Goal: Information Seeking & Learning: Learn about a topic

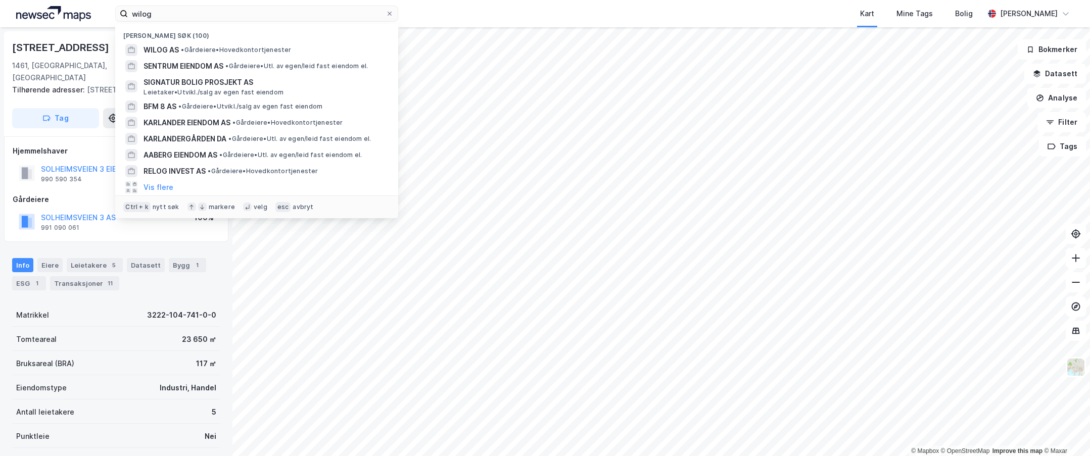
click at [118, 7] on label "wilog" at bounding box center [256, 14] width 283 height 16
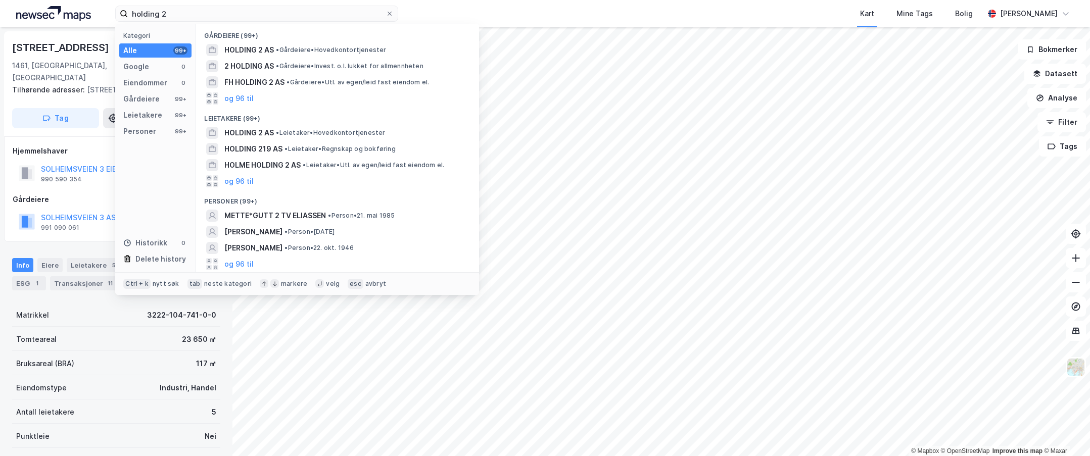
type input "holding 2"
click at [263, 51] on span "HOLDING 2 AS" at bounding box center [249, 50] width 50 height 12
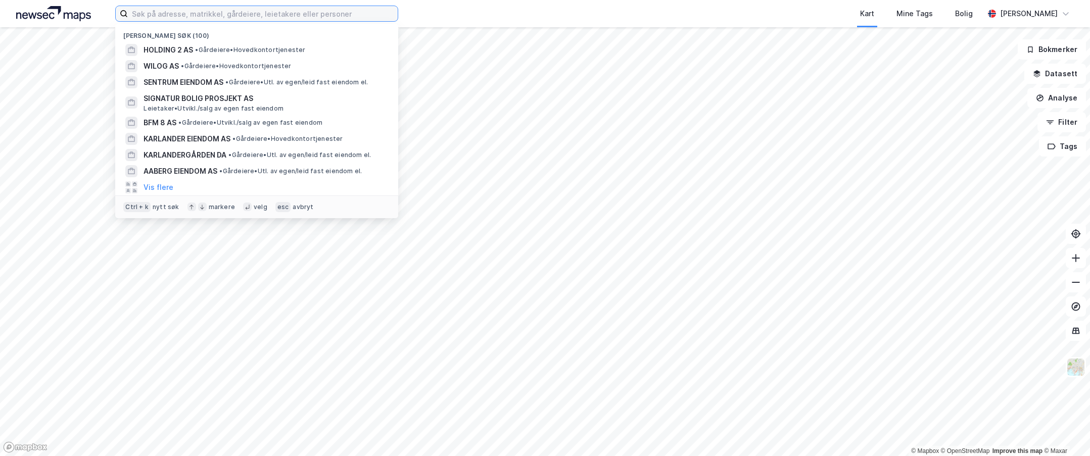
click at [198, 19] on input at bounding box center [263, 13] width 270 height 15
click at [184, 47] on span "HOLDING 2 AS" at bounding box center [168, 50] width 50 height 12
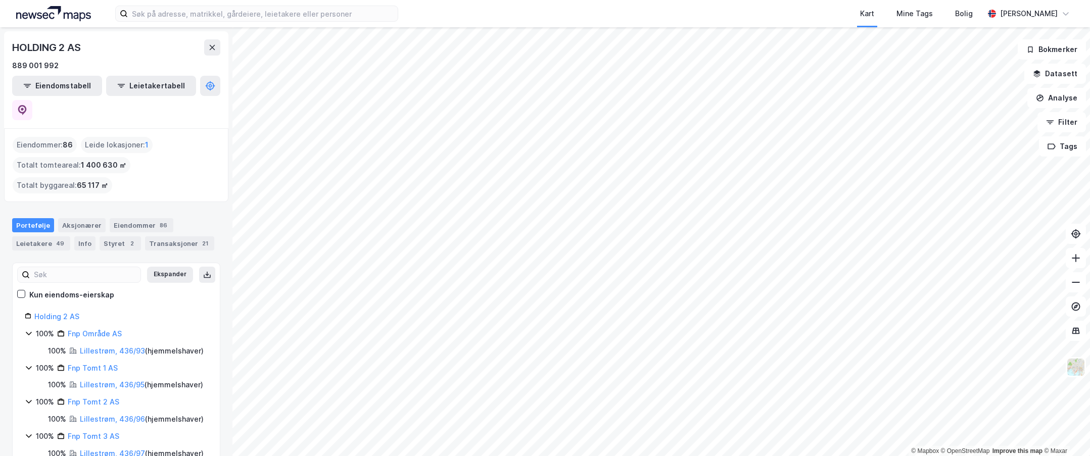
click at [530, 24] on div "Kart Mine Tags Bolig [PERSON_NAME] © Mapbox © OpenStreetMap Improve this map © …" at bounding box center [545, 228] width 1090 height 456
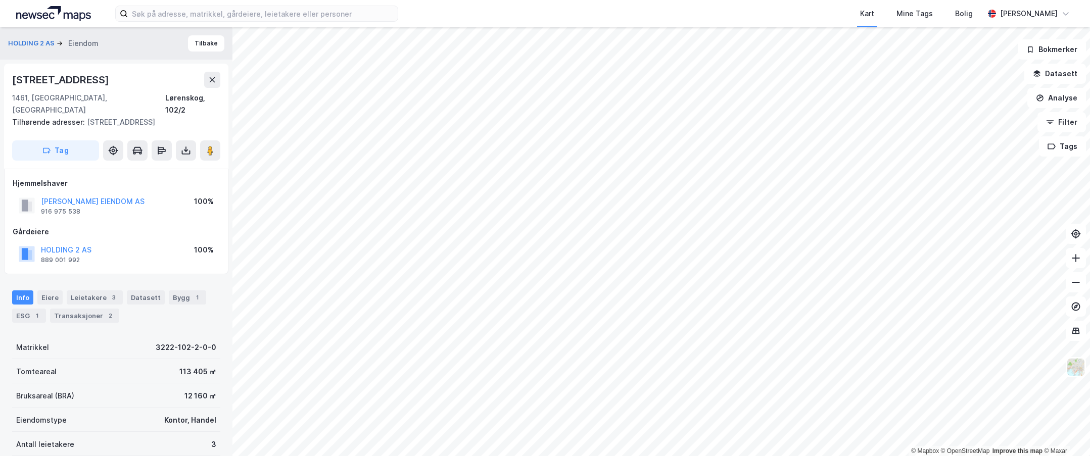
click at [87, 293] on div "Info [PERSON_NAME] 3 Datasett Bygg 1 ESG 1 Transaksjoner 2" at bounding box center [116, 306] width 208 height 32
click at [89, 290] on div "Leietakere 3" at bounding box center [95, 297] width 56 height 14
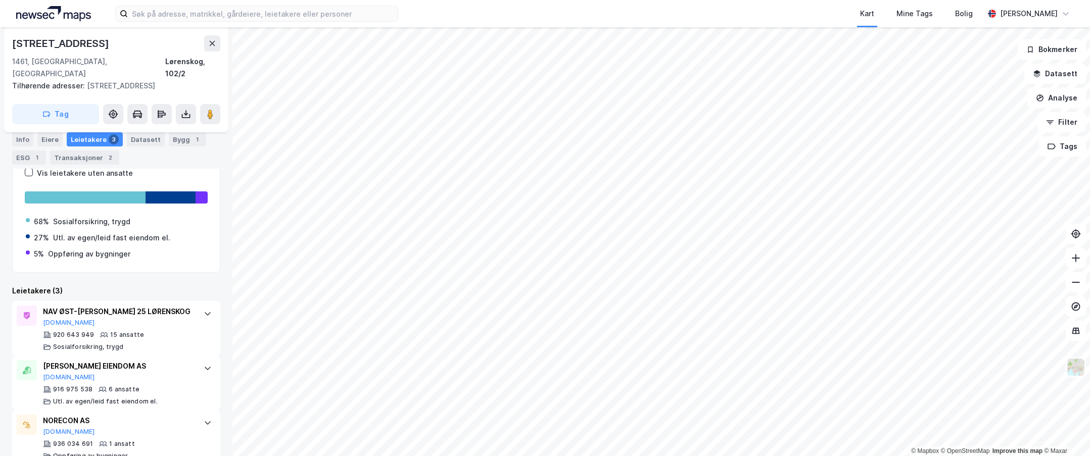
scroll to position [225, 0]
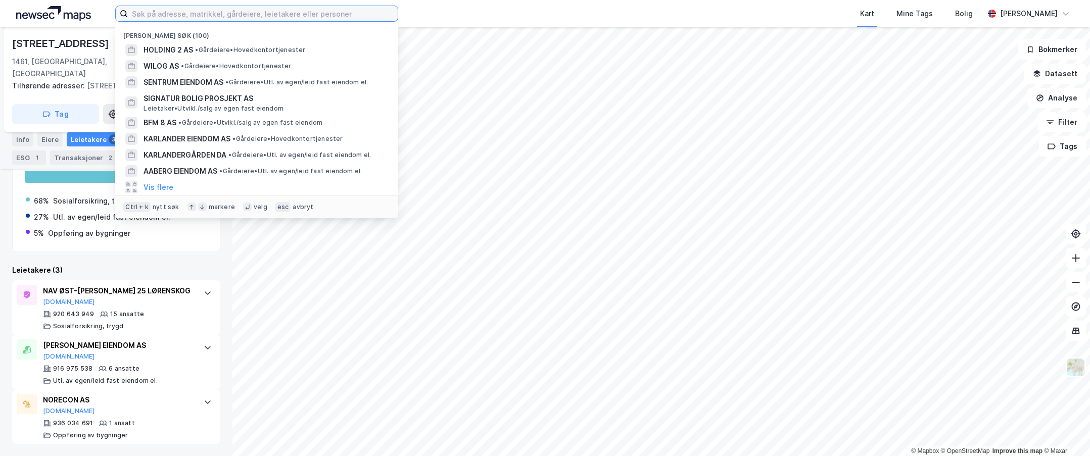
click at [271, 13] on input at bounding box center [263, 13] width 270 height 15
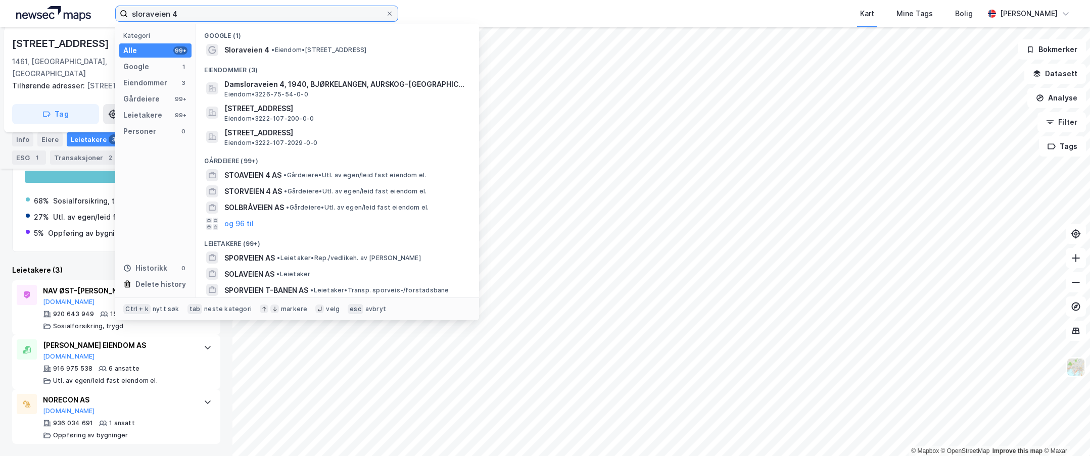
type input "sloraveien 4"
click at [348, 117] on div "[STREET_ADDRESS] Eiendom • 3222-107-200-0-0" at bounding box center [346, 113] width 245 height 20
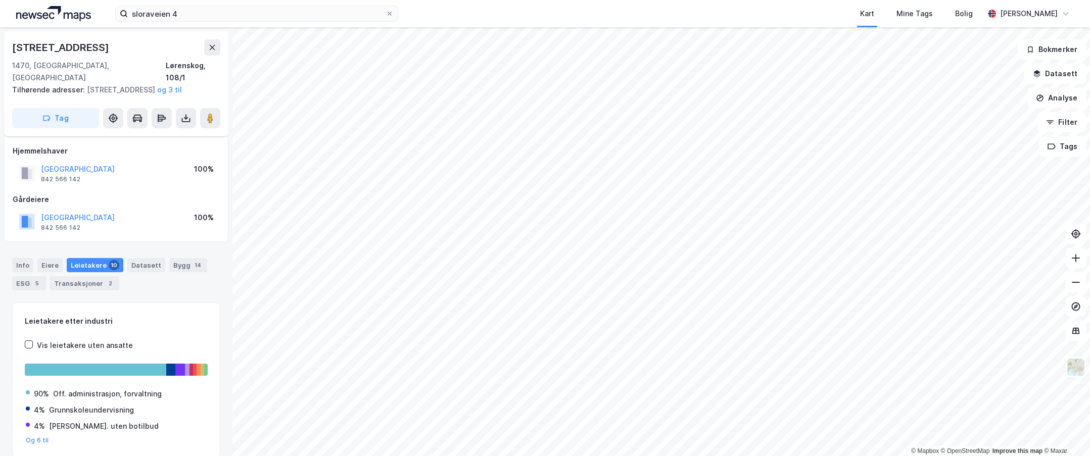
scroll to position [41, 0]
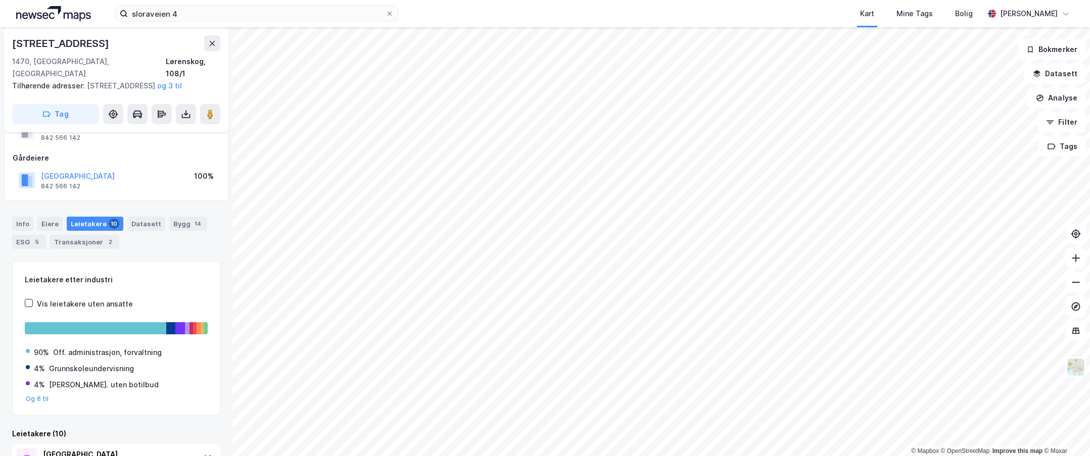
scroll to position [29, 0]
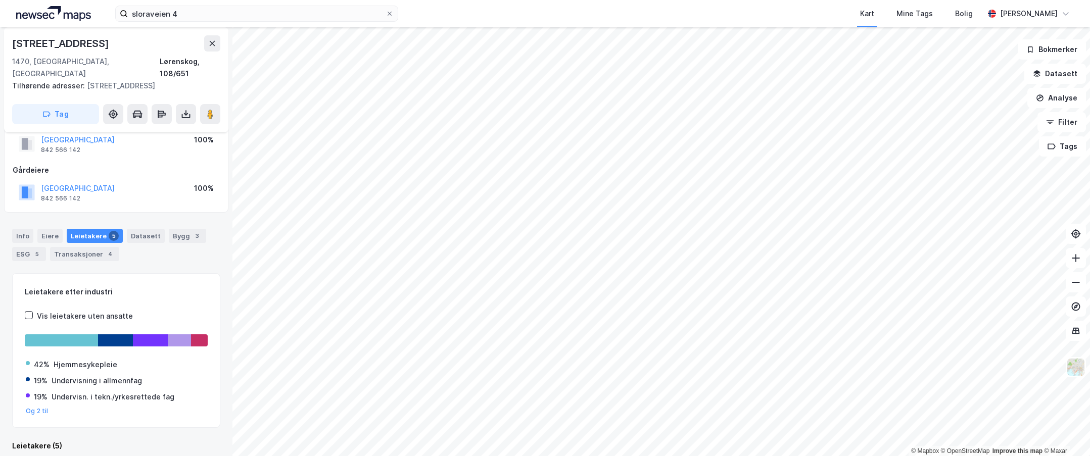
scroll to position [5, 0]
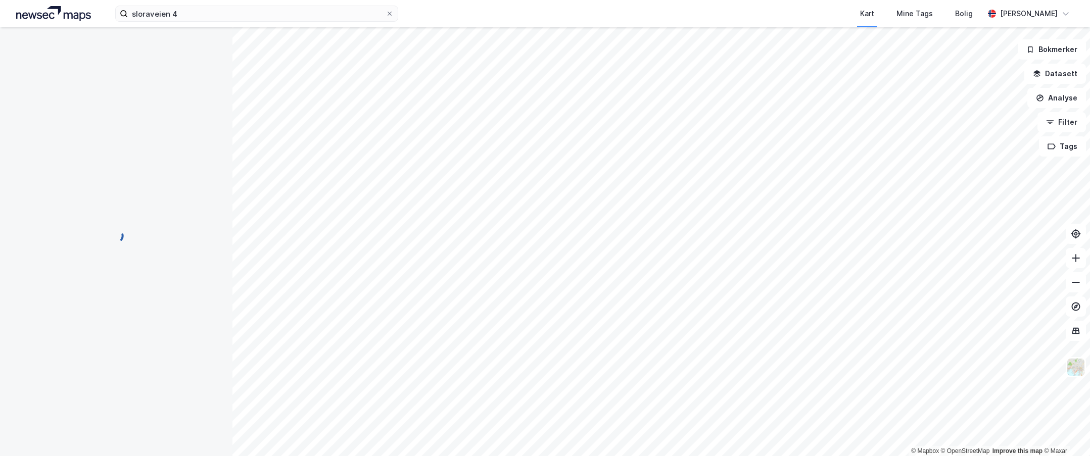
scroll to position [5, 0]
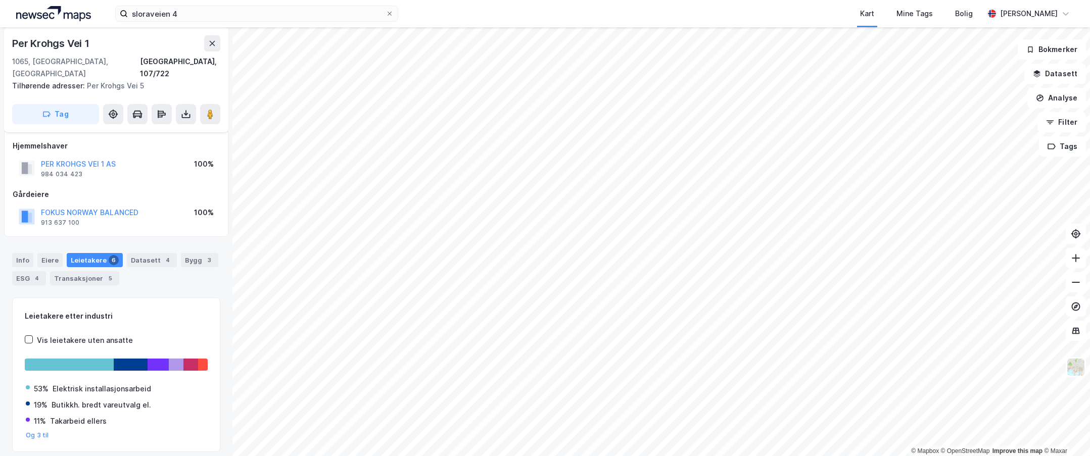
scroll to position [5, 0]
click at [0, 0] on button "FOKUS NORWAY BALANCED" at bounding box center [0, 0] width 0 height 0
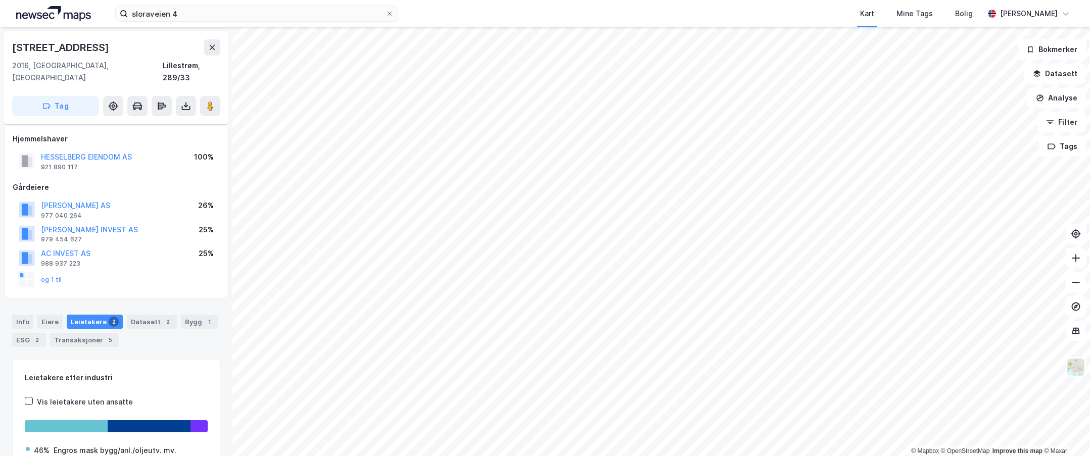
scroll to position [5, 0]
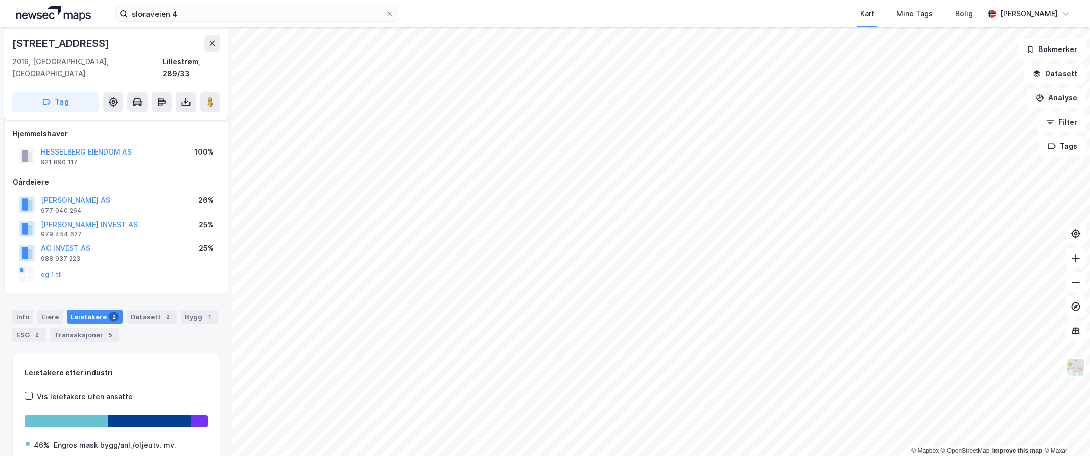
click at [87, 146] on div "HESSELBERG EIENDOM AS" at bounding box center [86, 152] width 91 height 12
click at [0, 0] on button "HESSELBERG EIENDOM AS" at bounding box center [0, 0] width 0 height 0
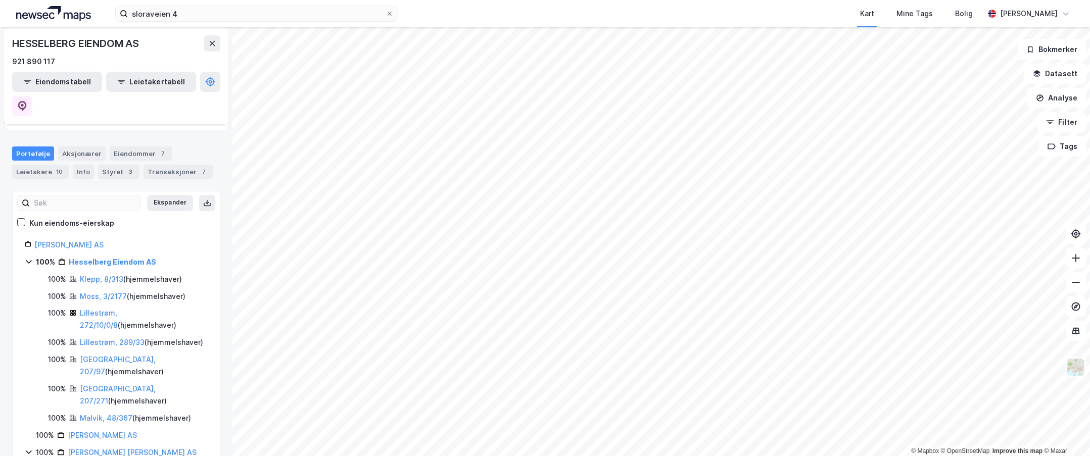
scroll to position [126, 0]
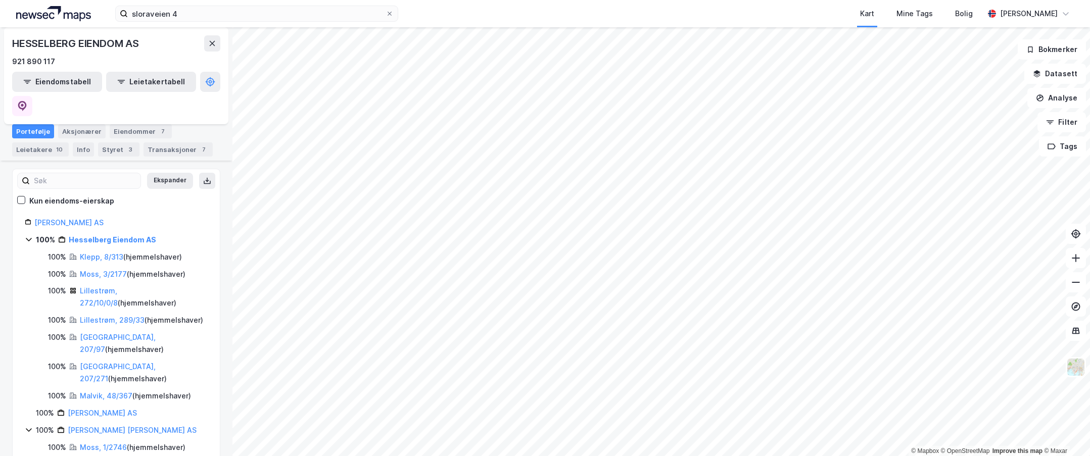
click at [80, 218] on link "[PERSON_NAME] AS" at bounding box center [68, 222] width 69 height 9
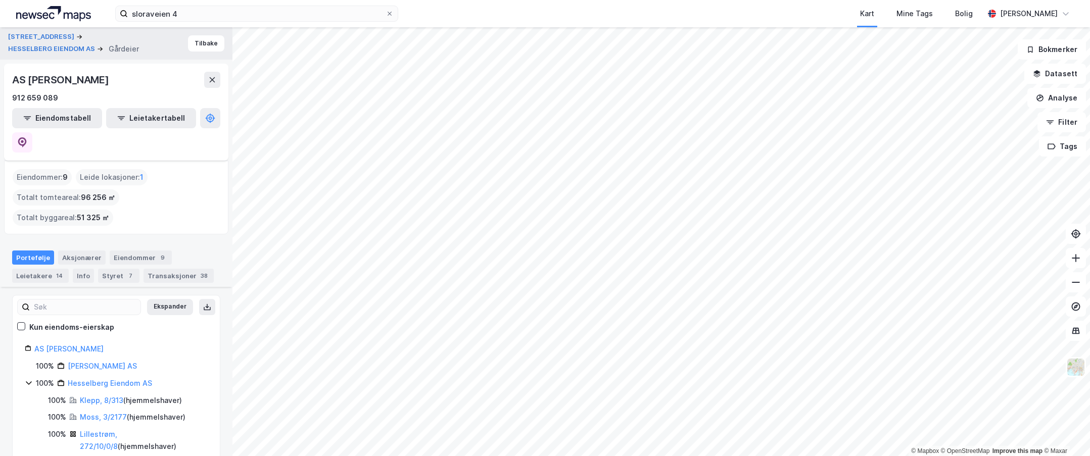
click at [34, 96] on div "912 659 089" at bounding box center [35, 98] width 46 height 12
